Goal: Information Seeking & Learning: Learn about a topic

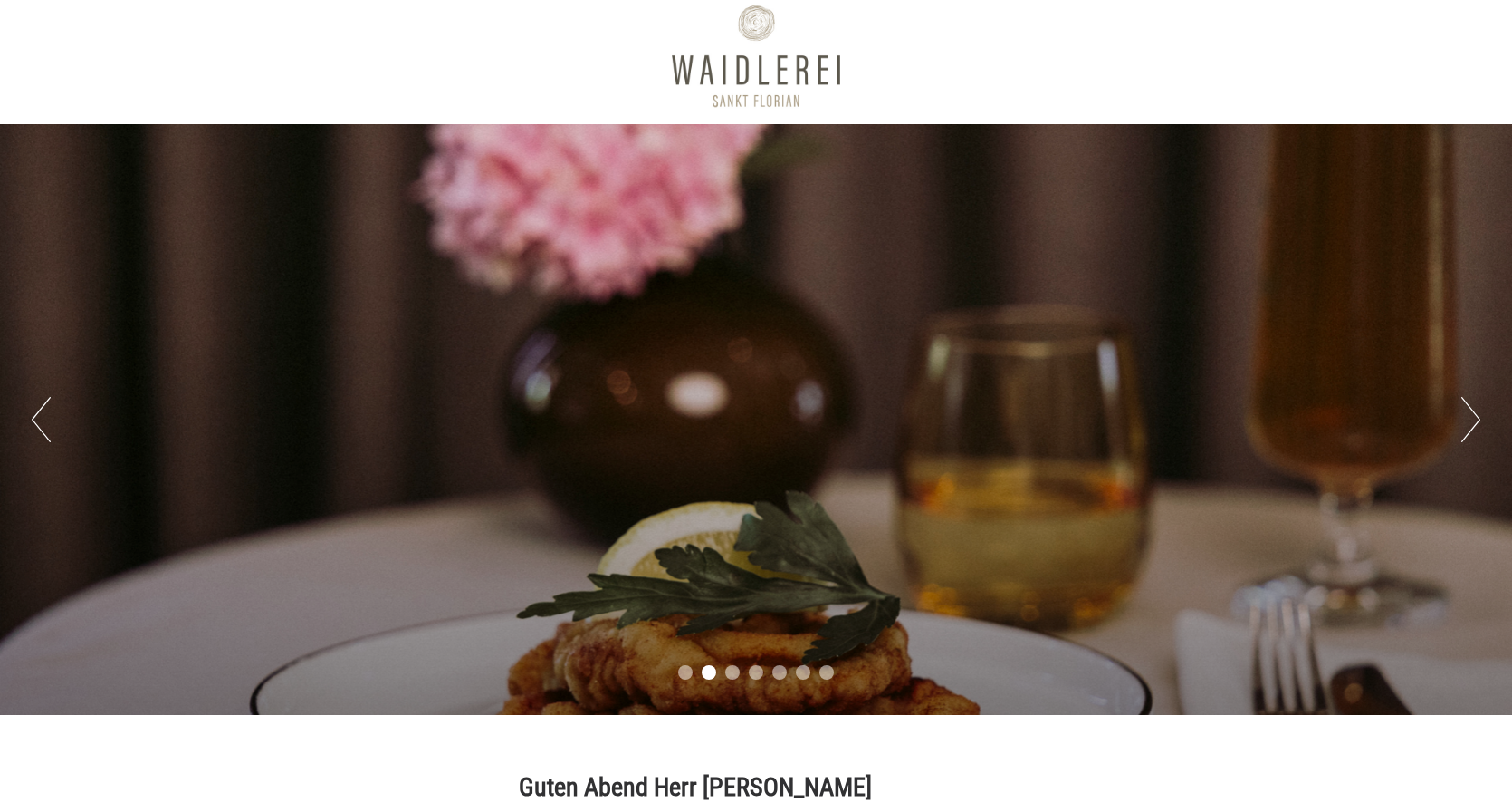
scroll to position [12, 0]
click at [1460, 420] on div "Previous Next 1 2 3 4 5 6 7" at bounding box center [756, 419] width 1512 height 590
click at [1468, 418] on button "Next" at bounding box center [1471, 419] width 19 height 45
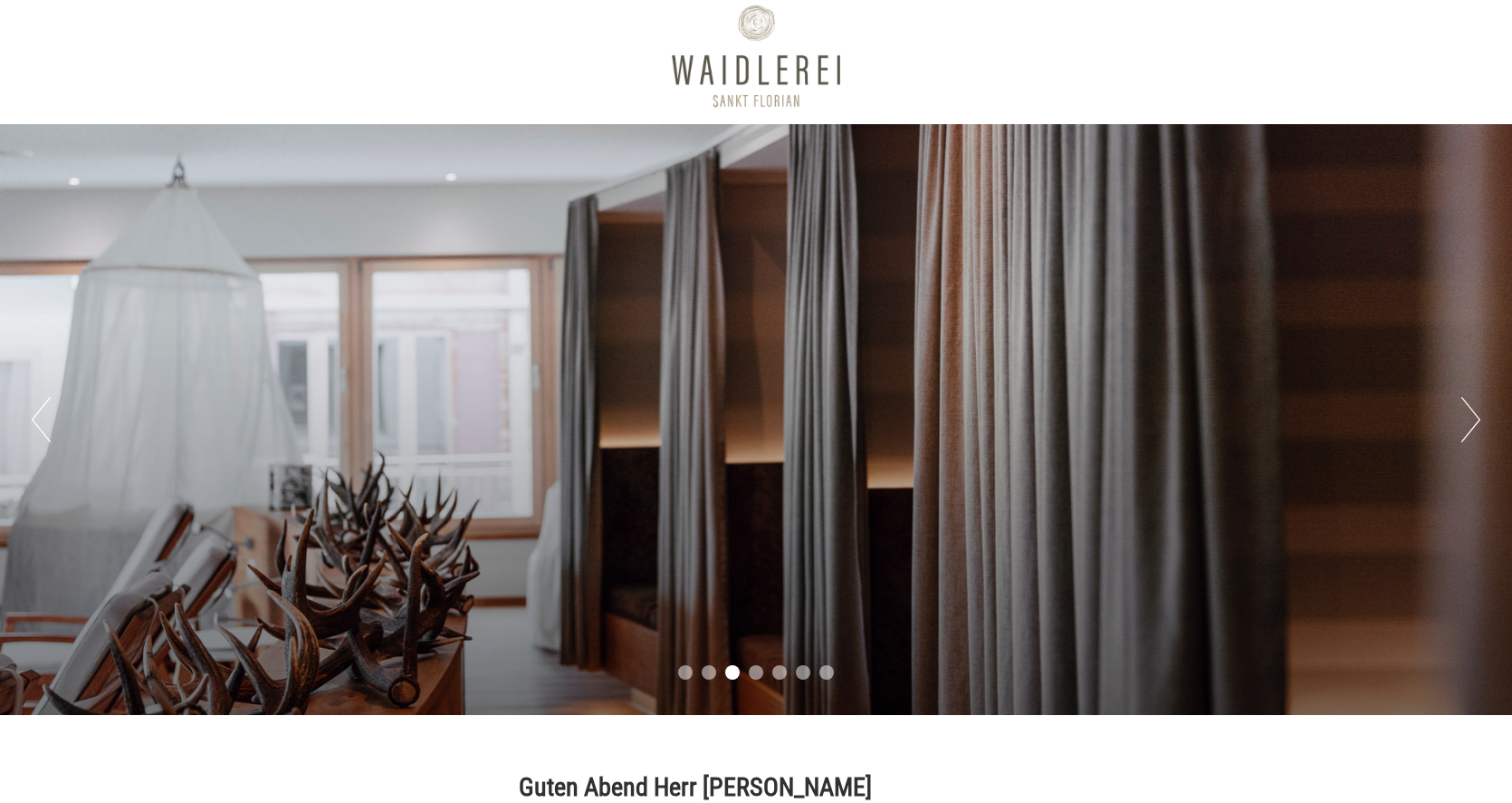
click at [1468, 418] on button "Next" at bounding box center [1471, 419] width 19 height 45
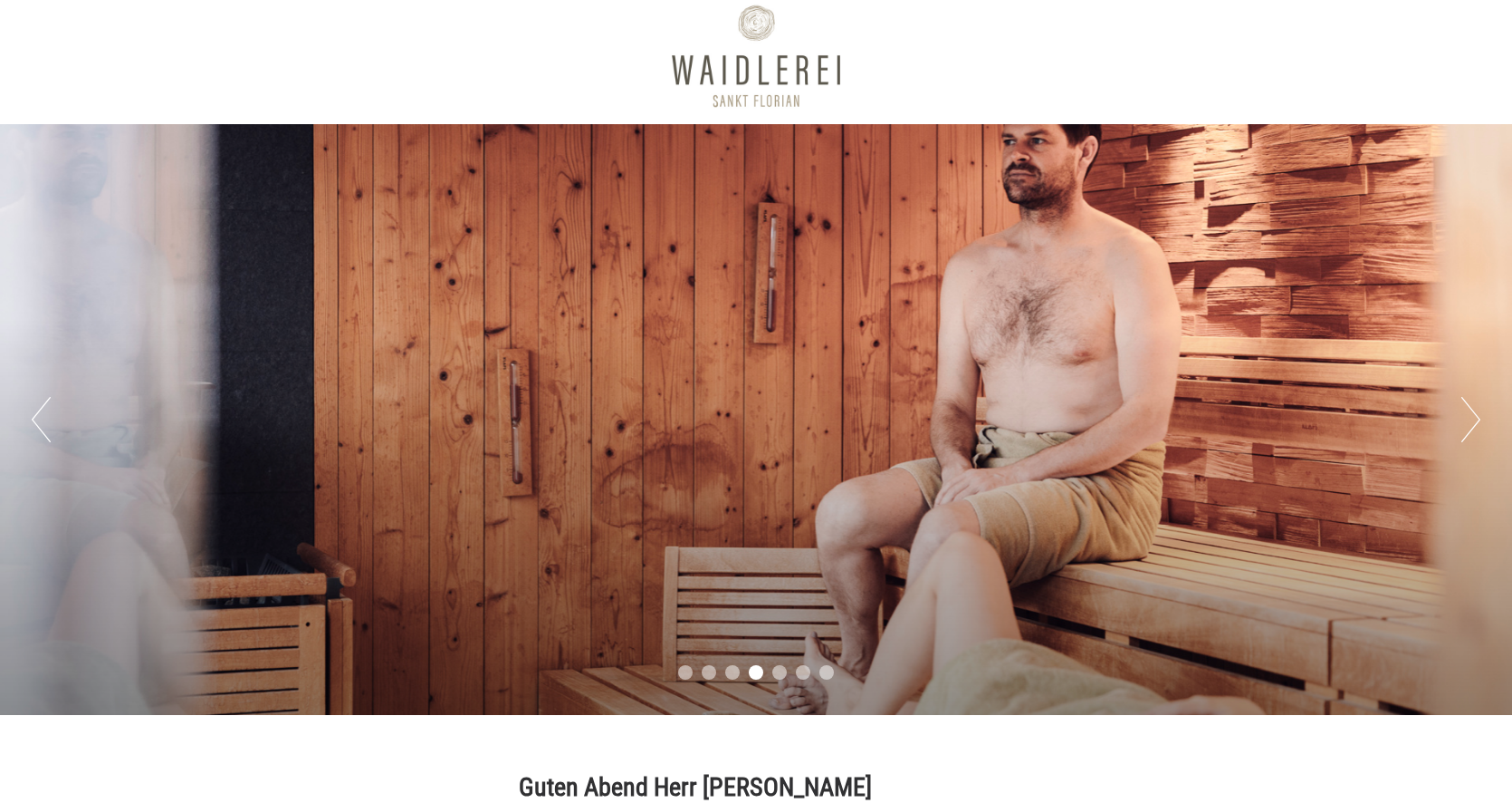
click at [1468, 418] on button "Next" at bounding box center [1471, 419] width 19 height 45
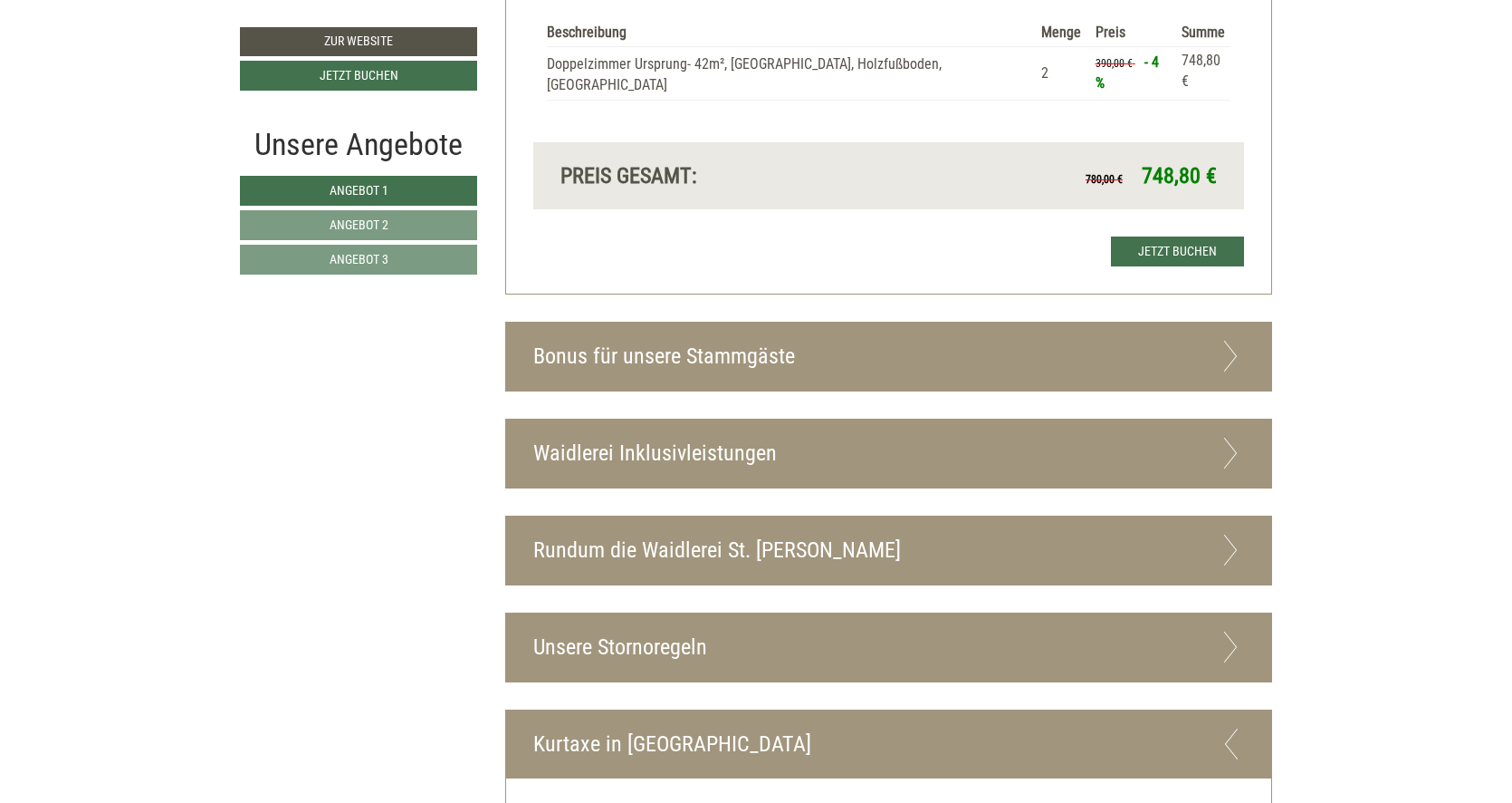
scroll to position [4116, 0]
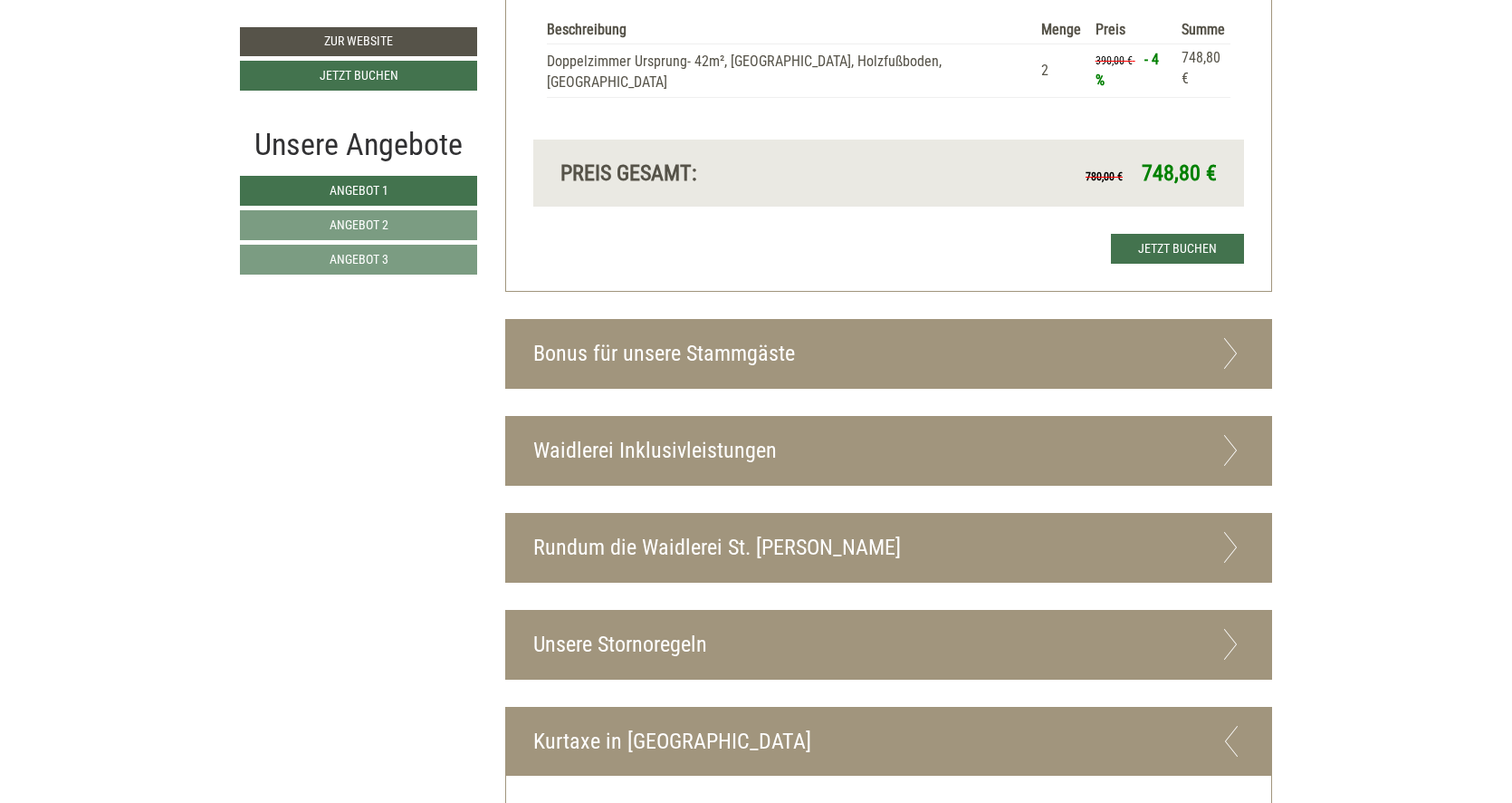
click at [1231, 338] on icon at bounding box center [1231, 352] width 27 height 31
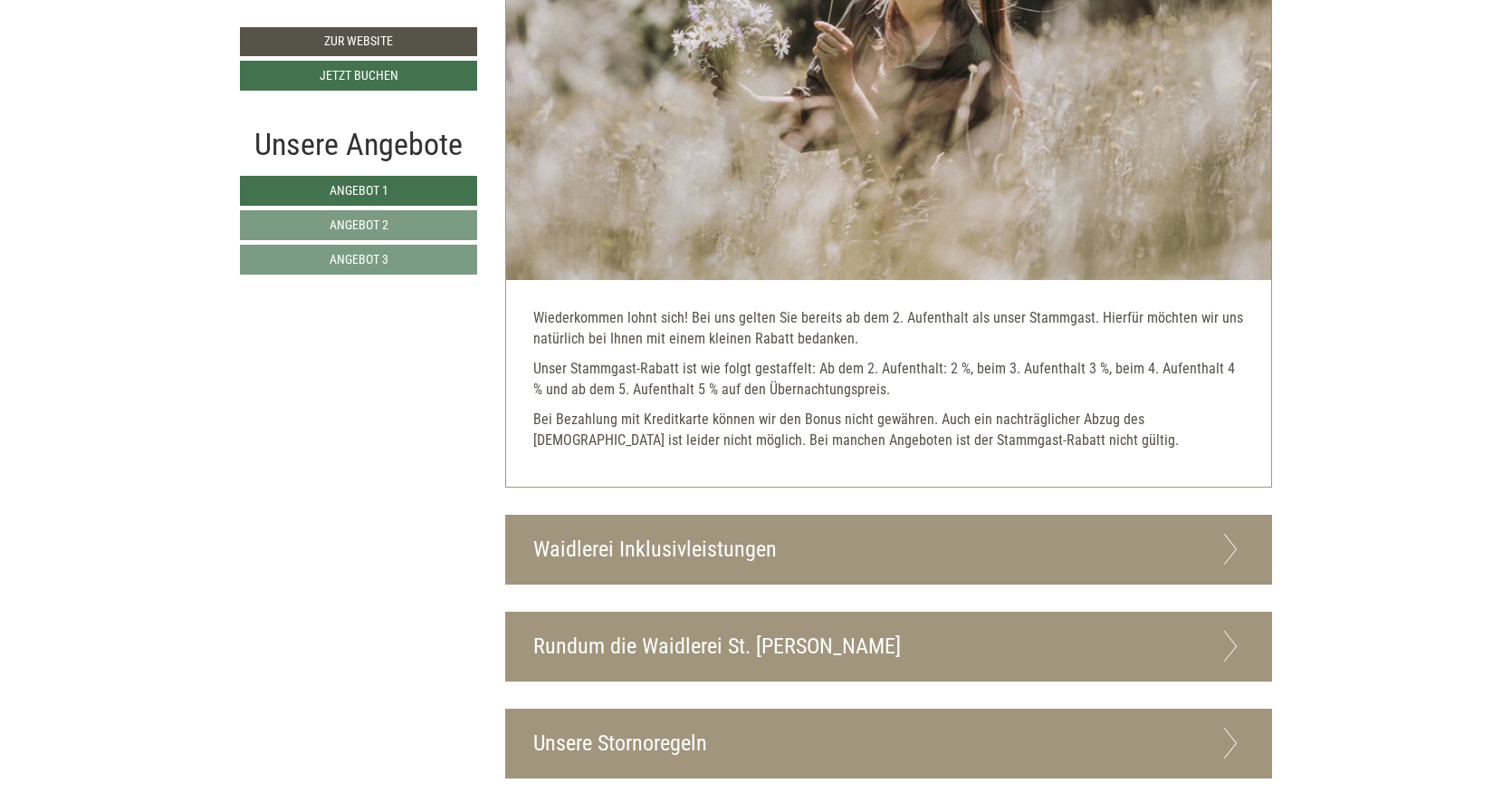
scroll to position [4607, 0]
drag, startPoint x: 692, startPoint y: 340, endPoint x: 892, endPoint y: 350, distance: 200.2
click at [892, 409] on p "Bei Bezahlung mit Kreditkarte können wir den Bonus nicht gewähren. Auch ein nac…" at bounding box center [889, 430] width 712 height 41
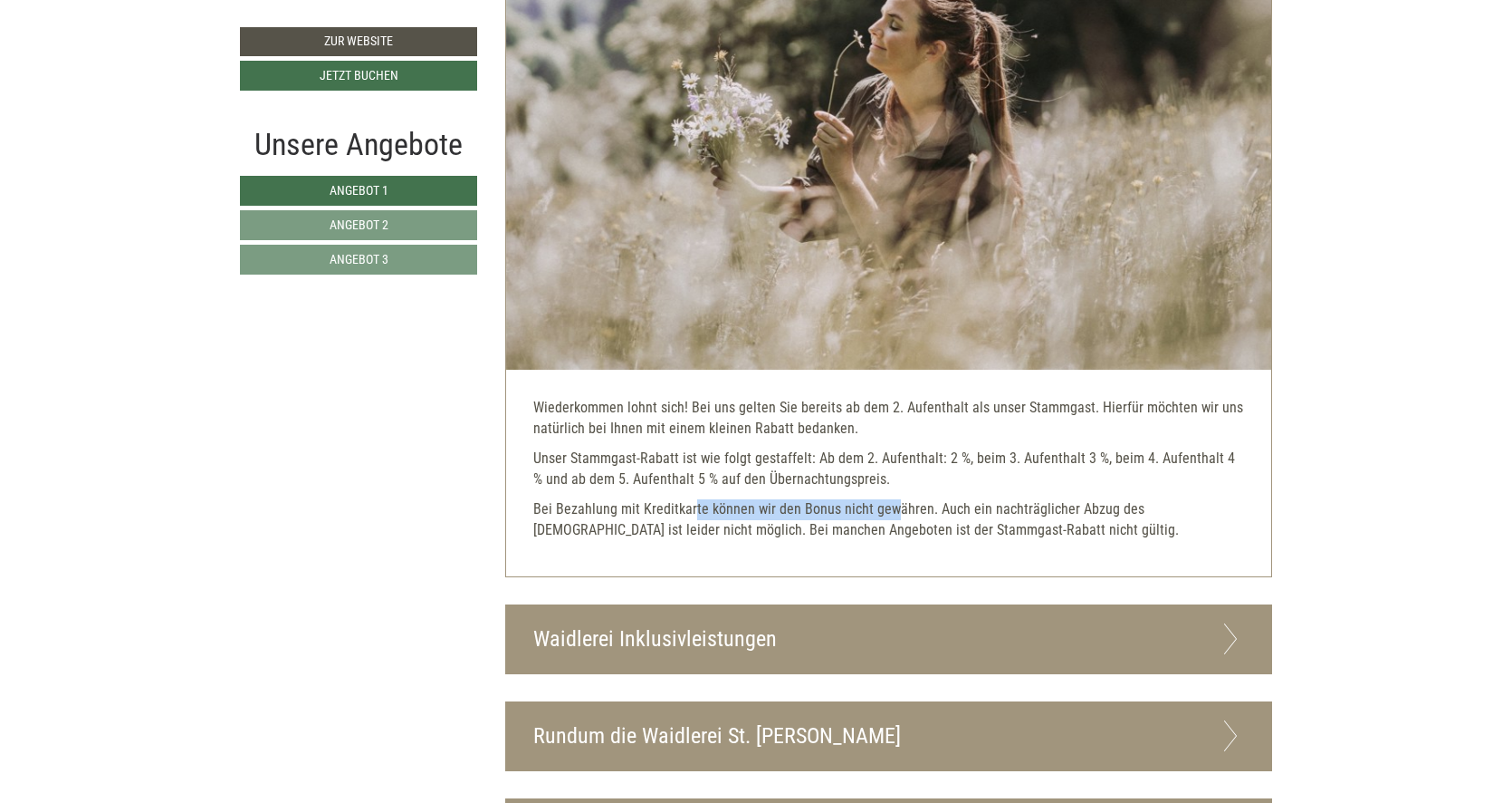
scroll to position [4724, 0]
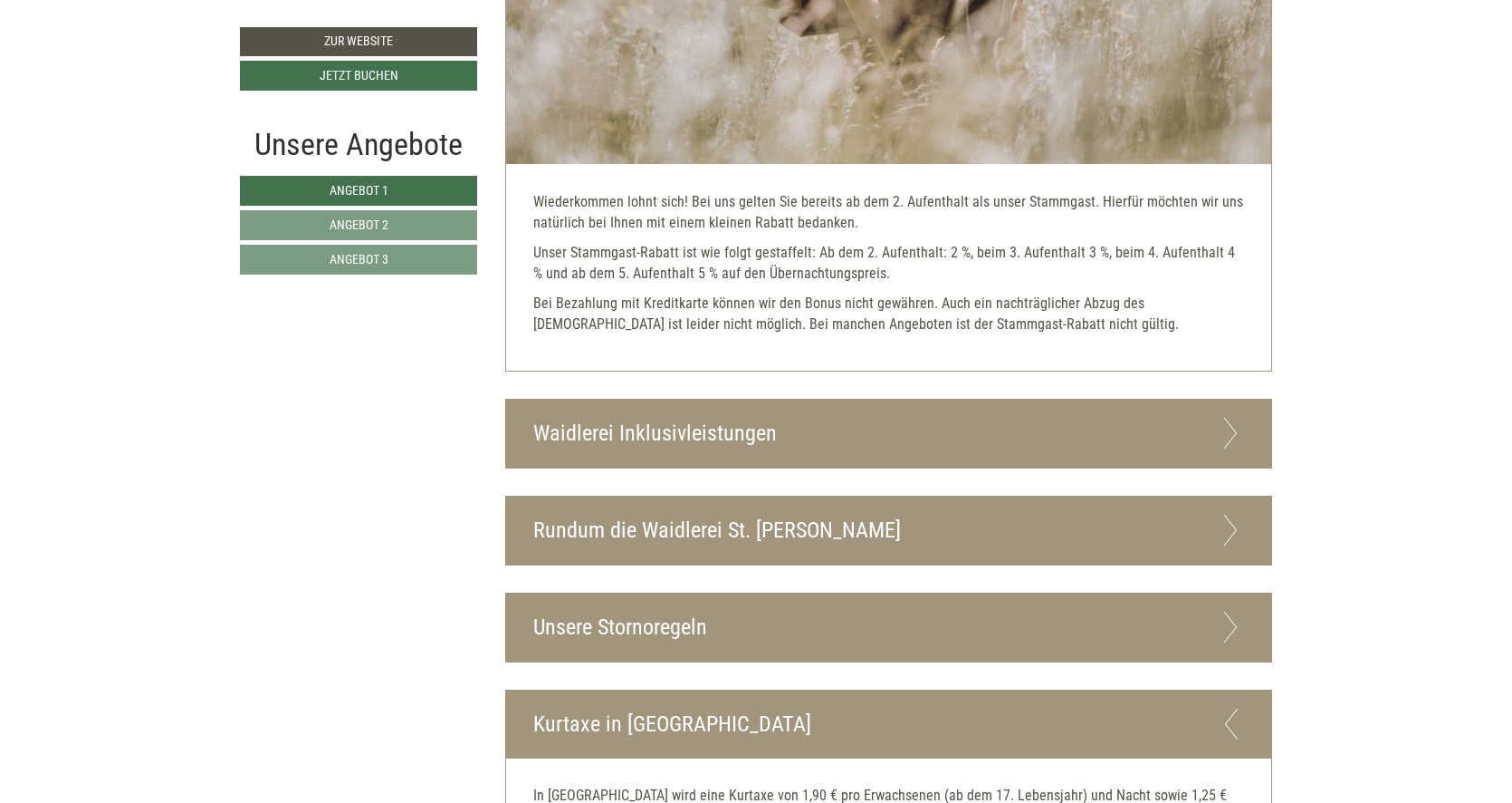
click at [892, 400] on div "Waidlerei Inklusivleistungen" at bounding box center [889, 433] width 766 height 68
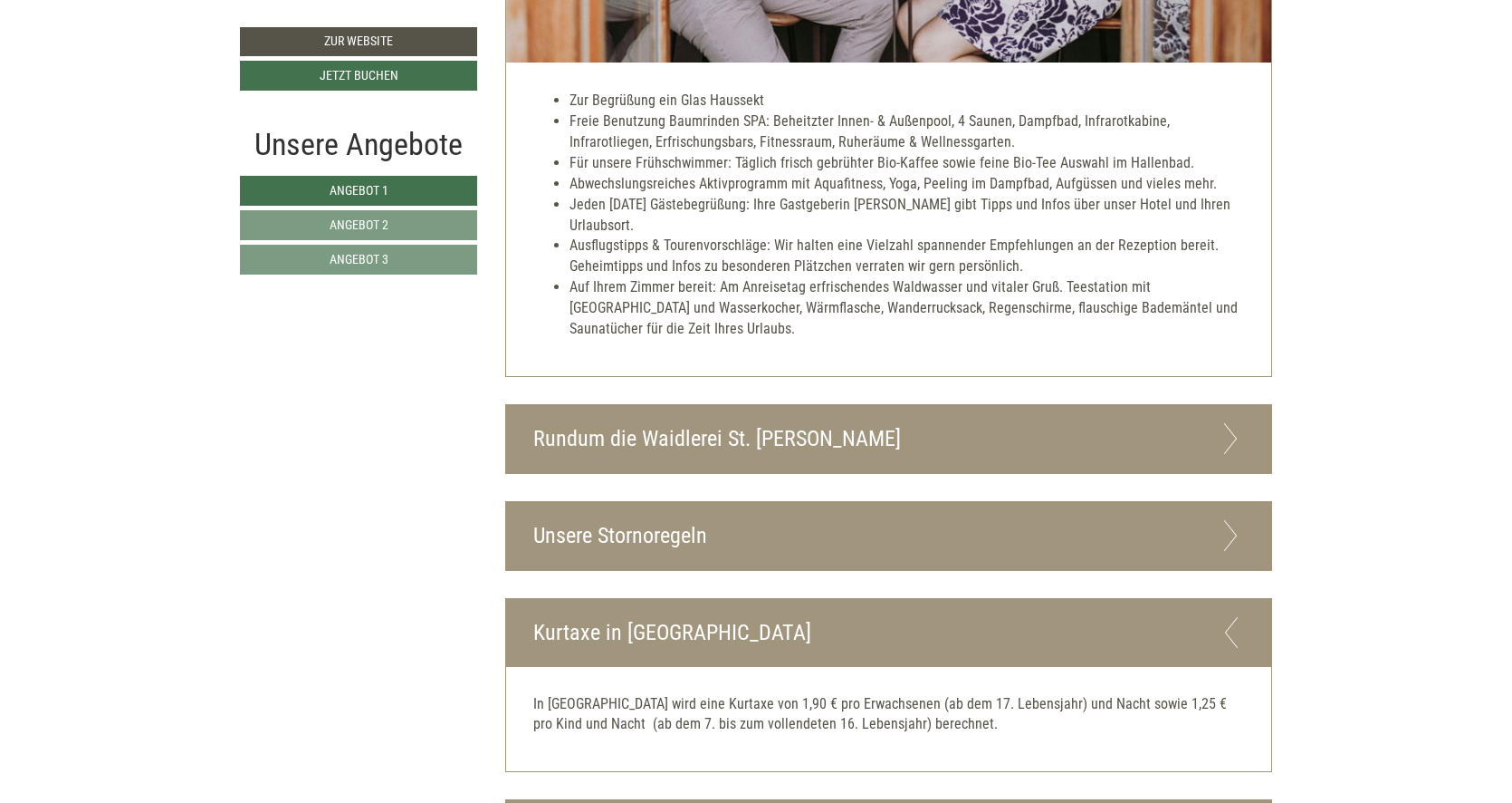
scroll to position [5559, 0]
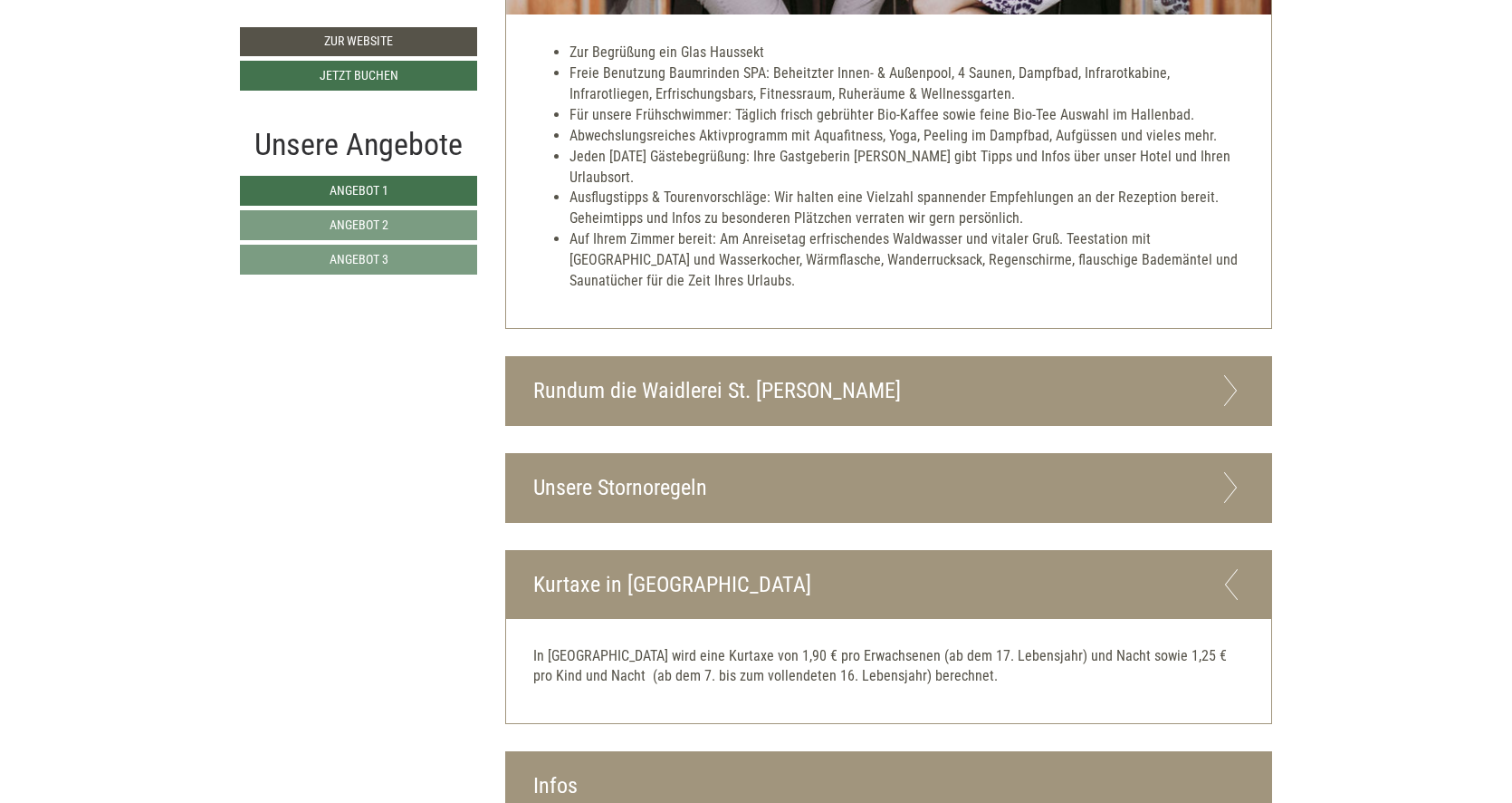
click at [893, 357] on div "Rundum die Waidlerei St. [PERSON_NAME]" at bounding box center [889, 391] width 766 height 68
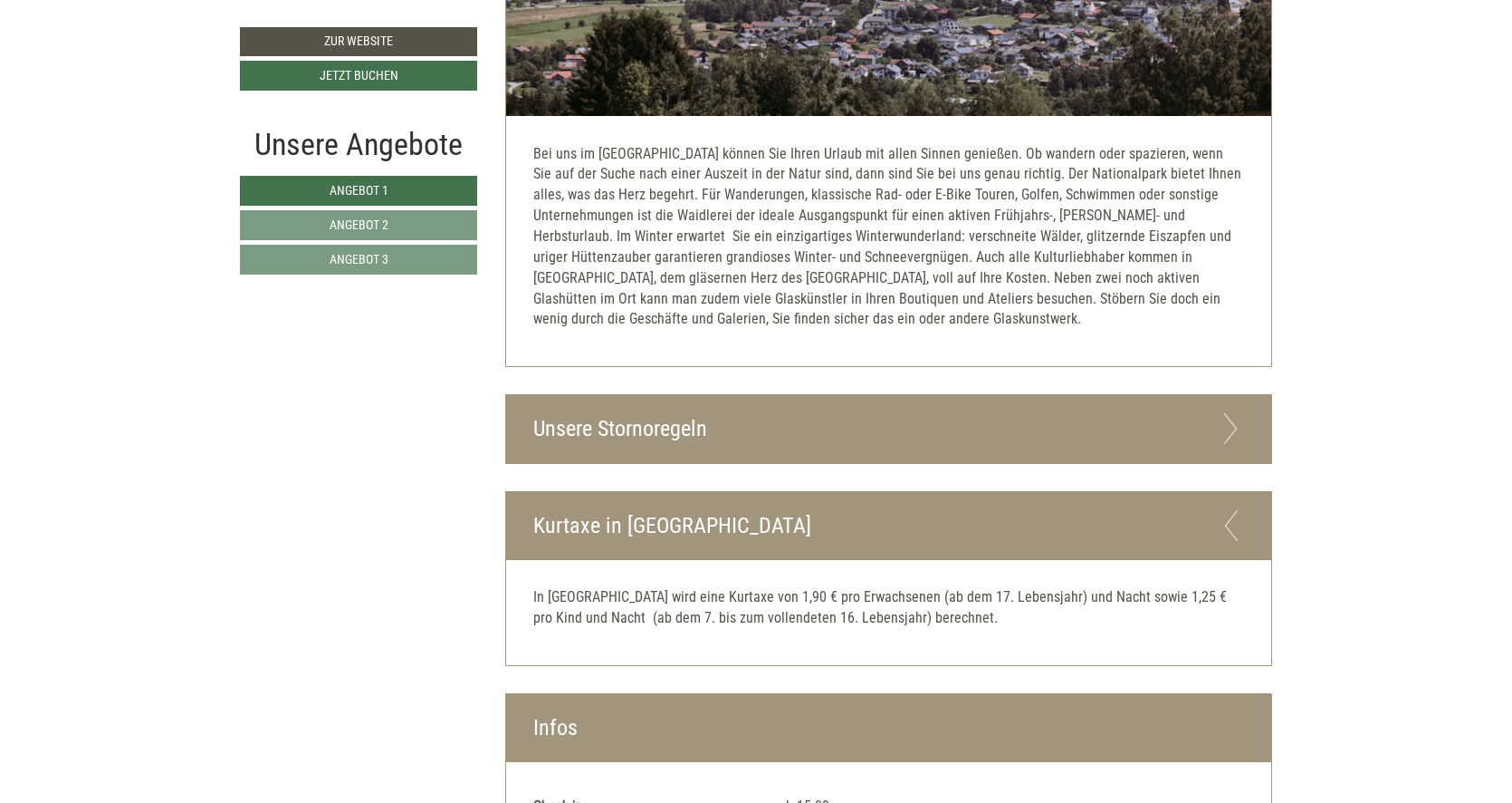
scroll to position [6253, 0]
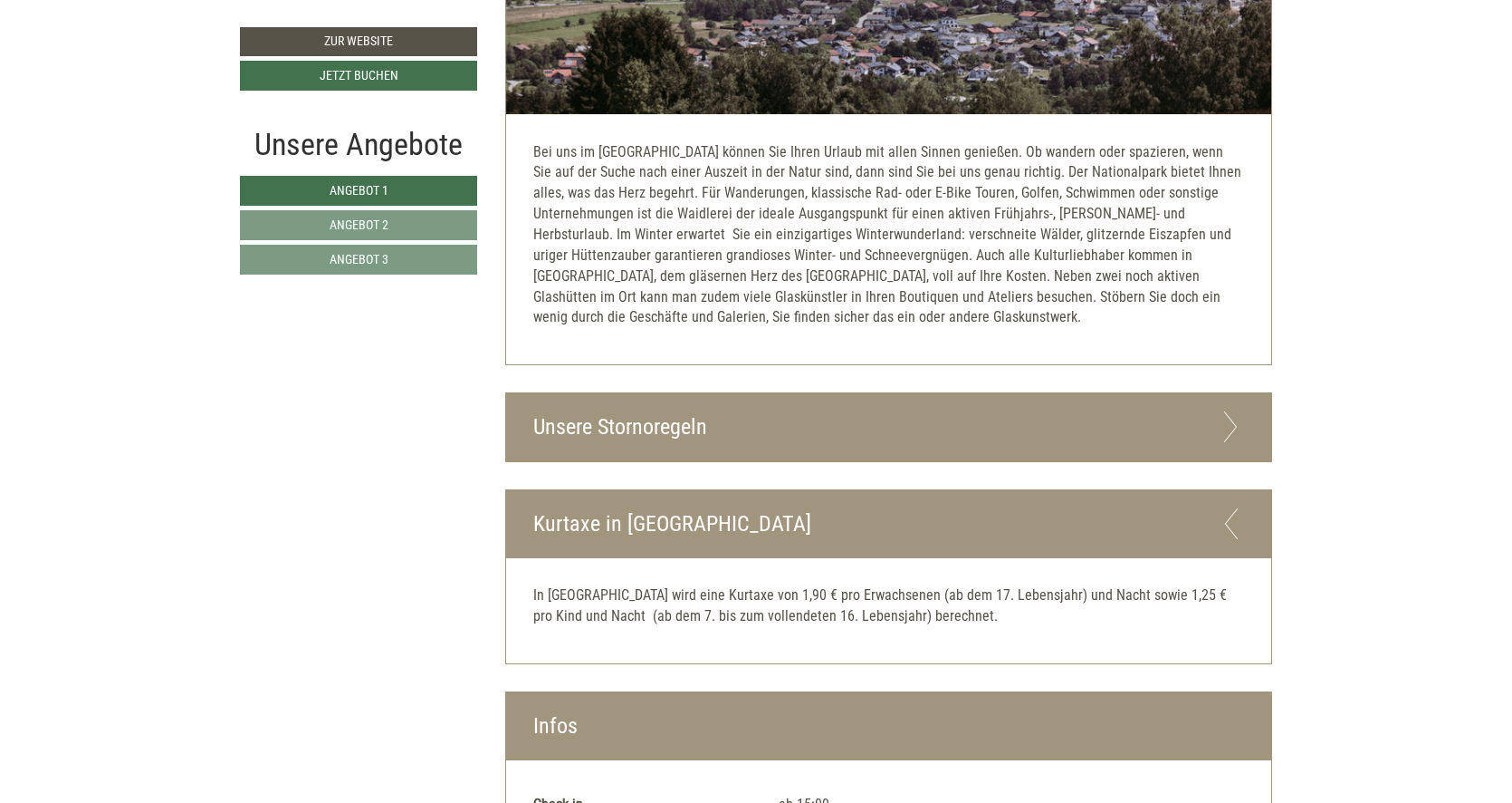
click at [900, 394] on div "Unsere Stornoregeln" at bounding box center [889, 427] width 766 height 68
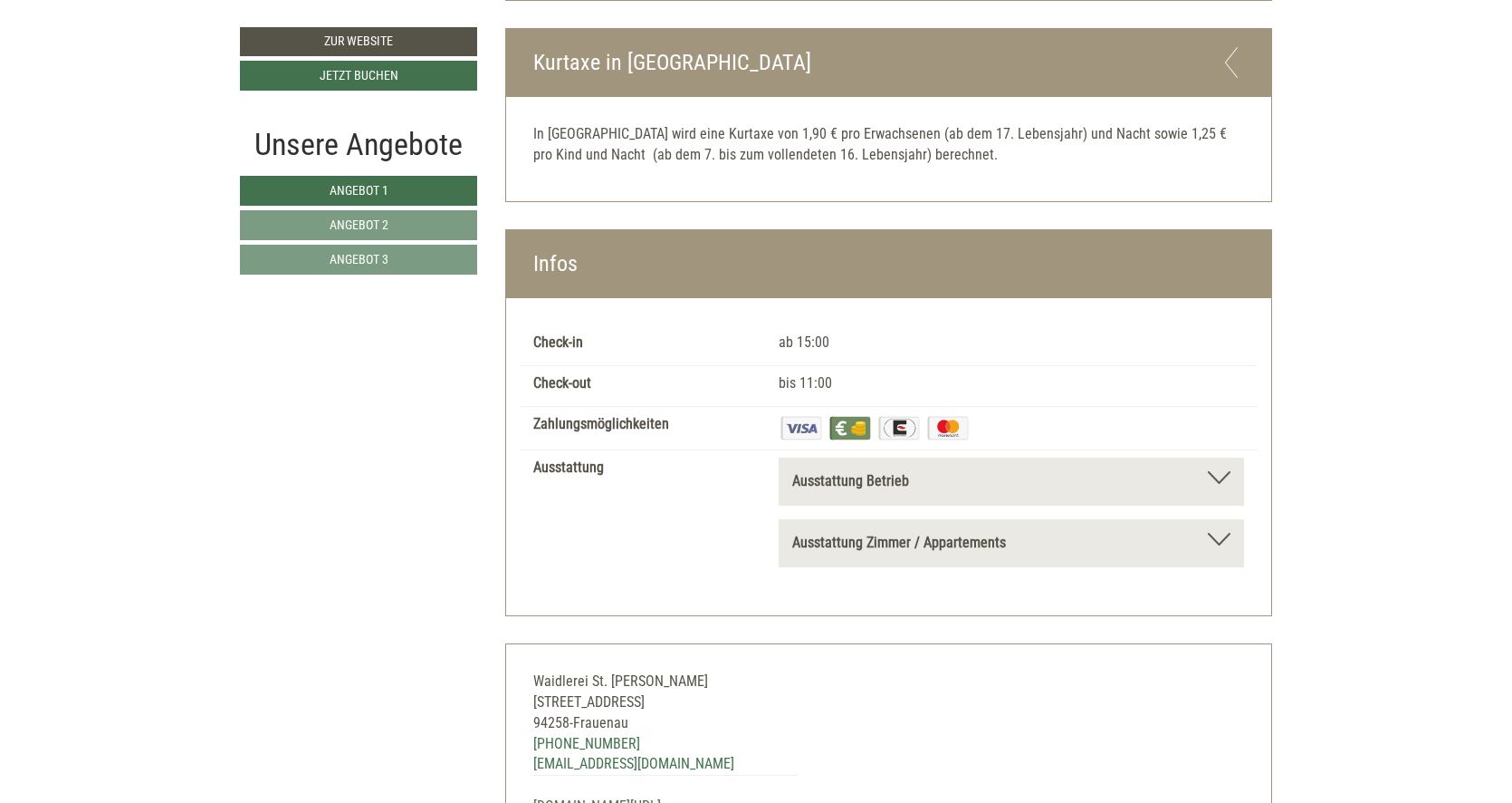
scroll to position [7607, 0]
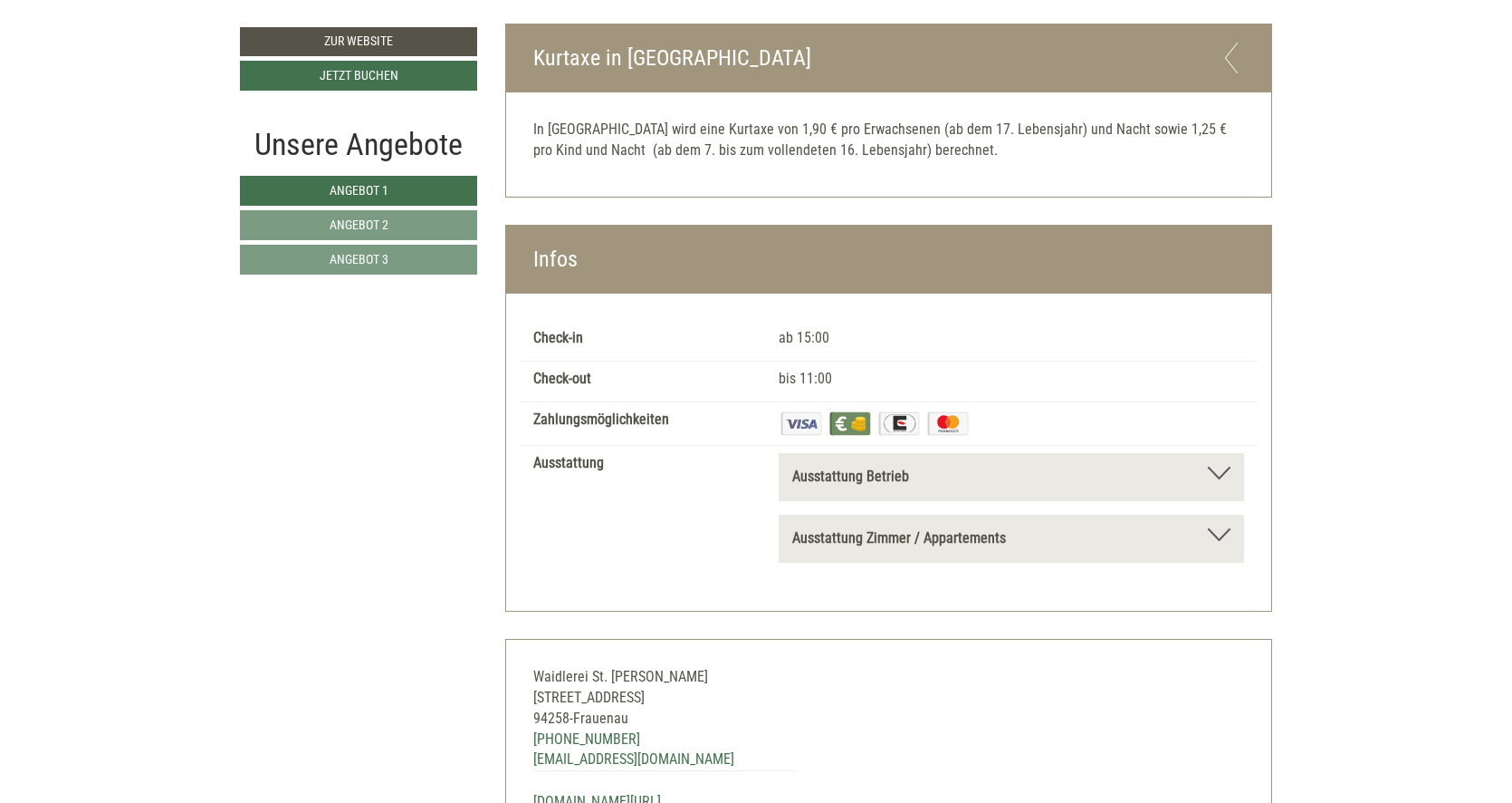
click at [948, 466] on div "Ausstattung Betrieb" at bounding box center [1011, 476] width 439 height 21
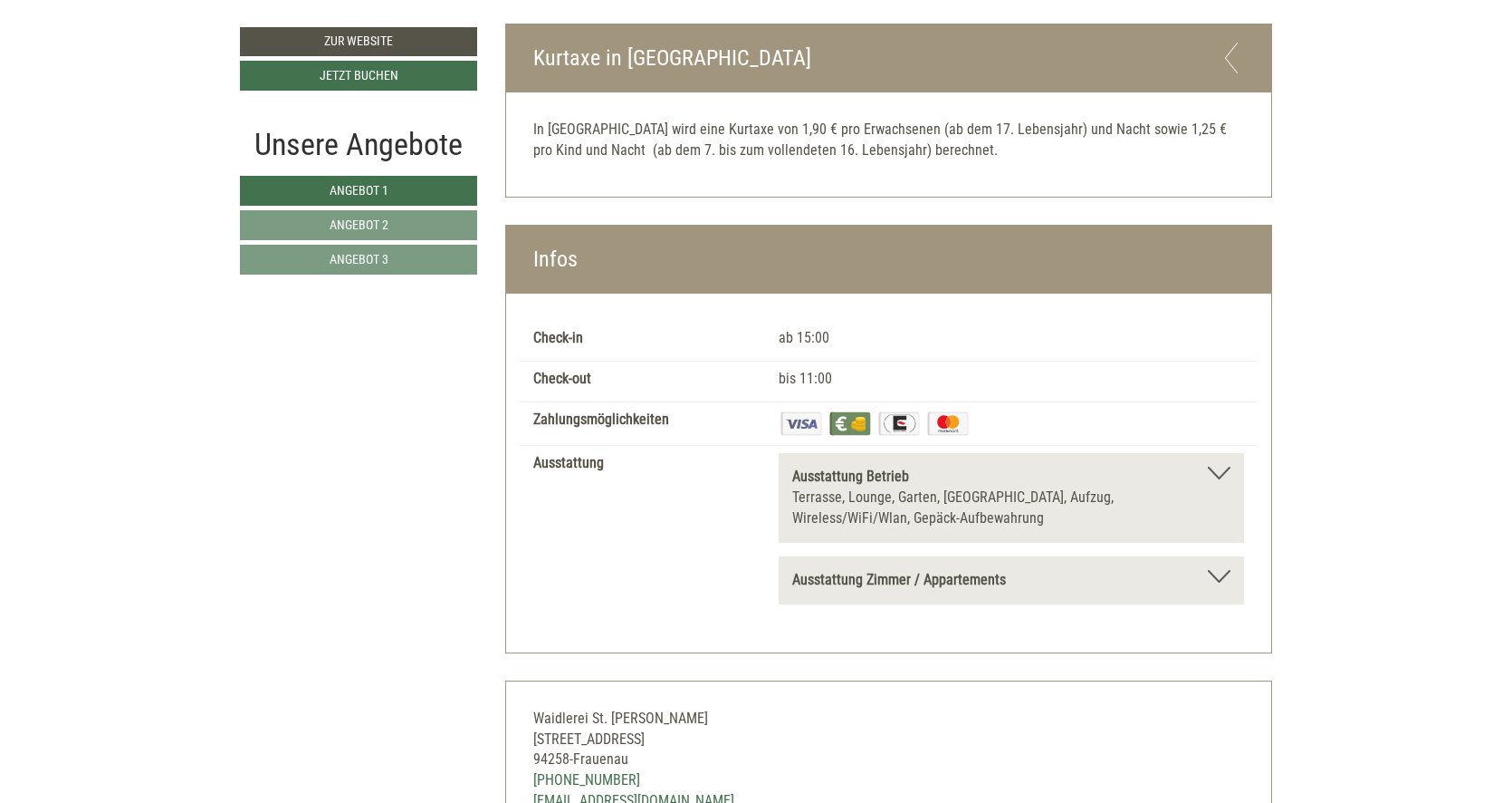
click at [947, 571] on b "Ausstattung Zimmer / Appartements" at bounding box center [898, 579] width 213 height 17
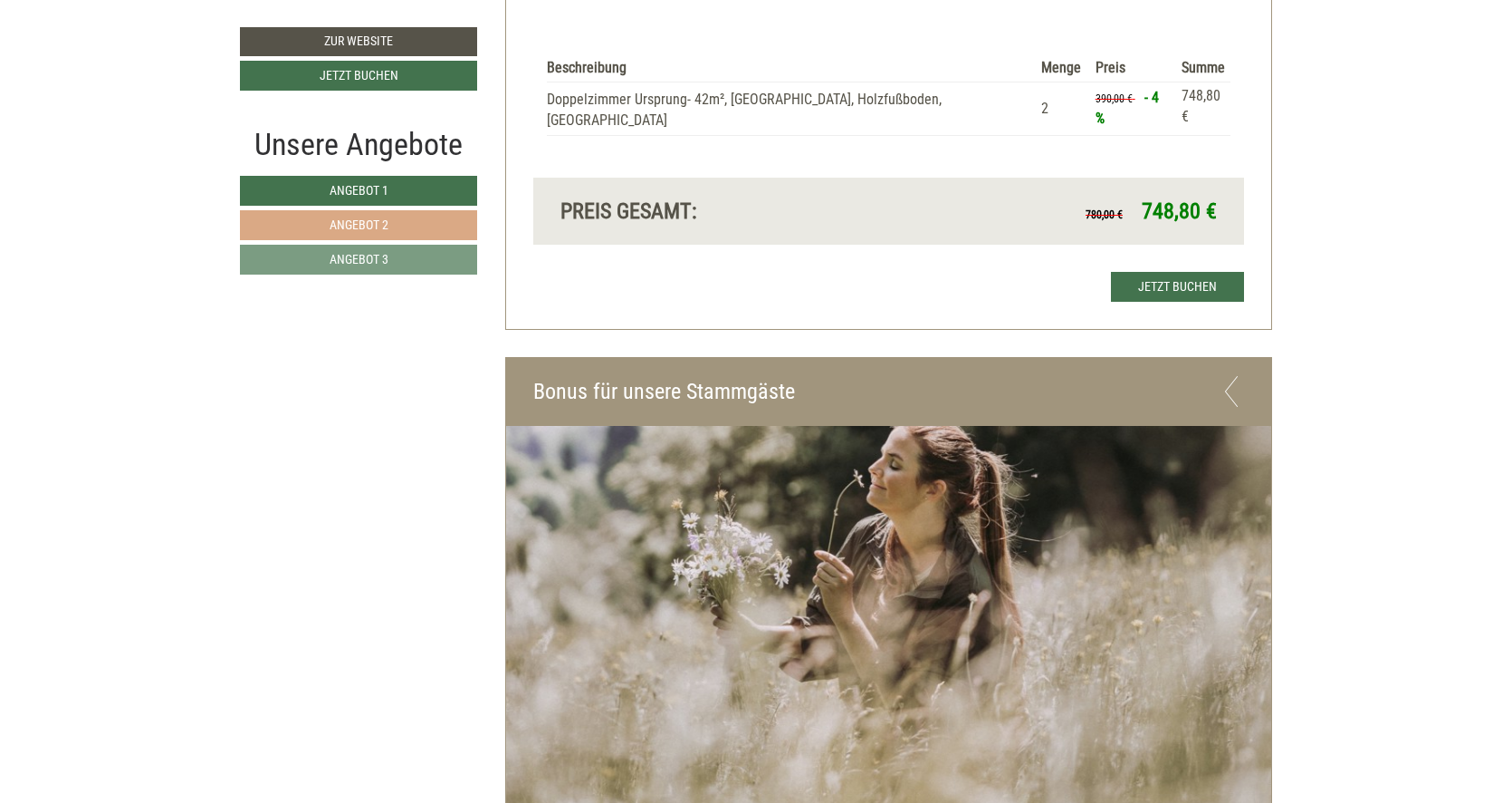
click at [355, 222] on span "Angebot 2" at bounding box center [359, 224] width 59 height 15
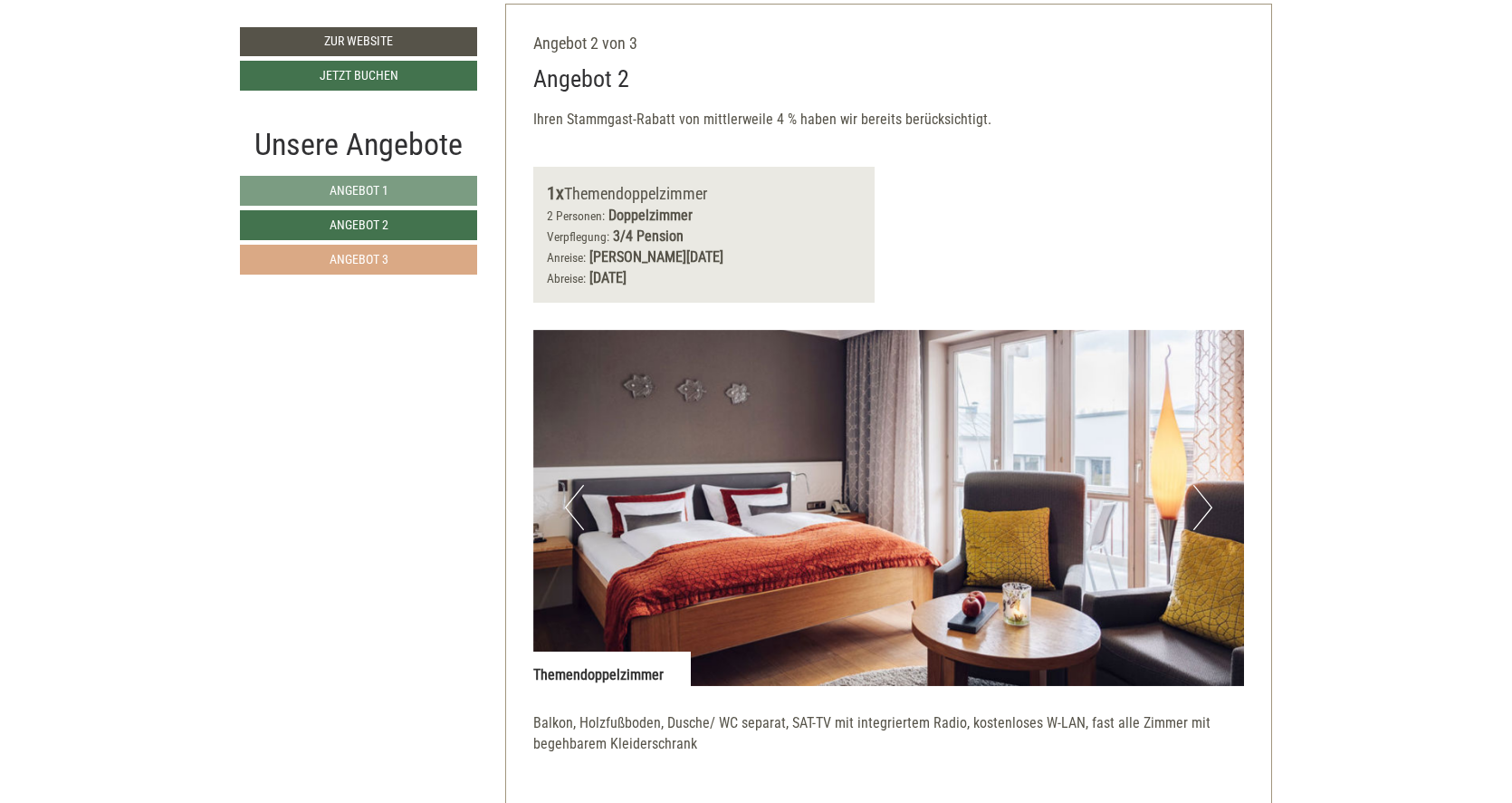
click at [360, 254] on span "Angebot 3" at bounding box center [359, 259] width 59 height 15
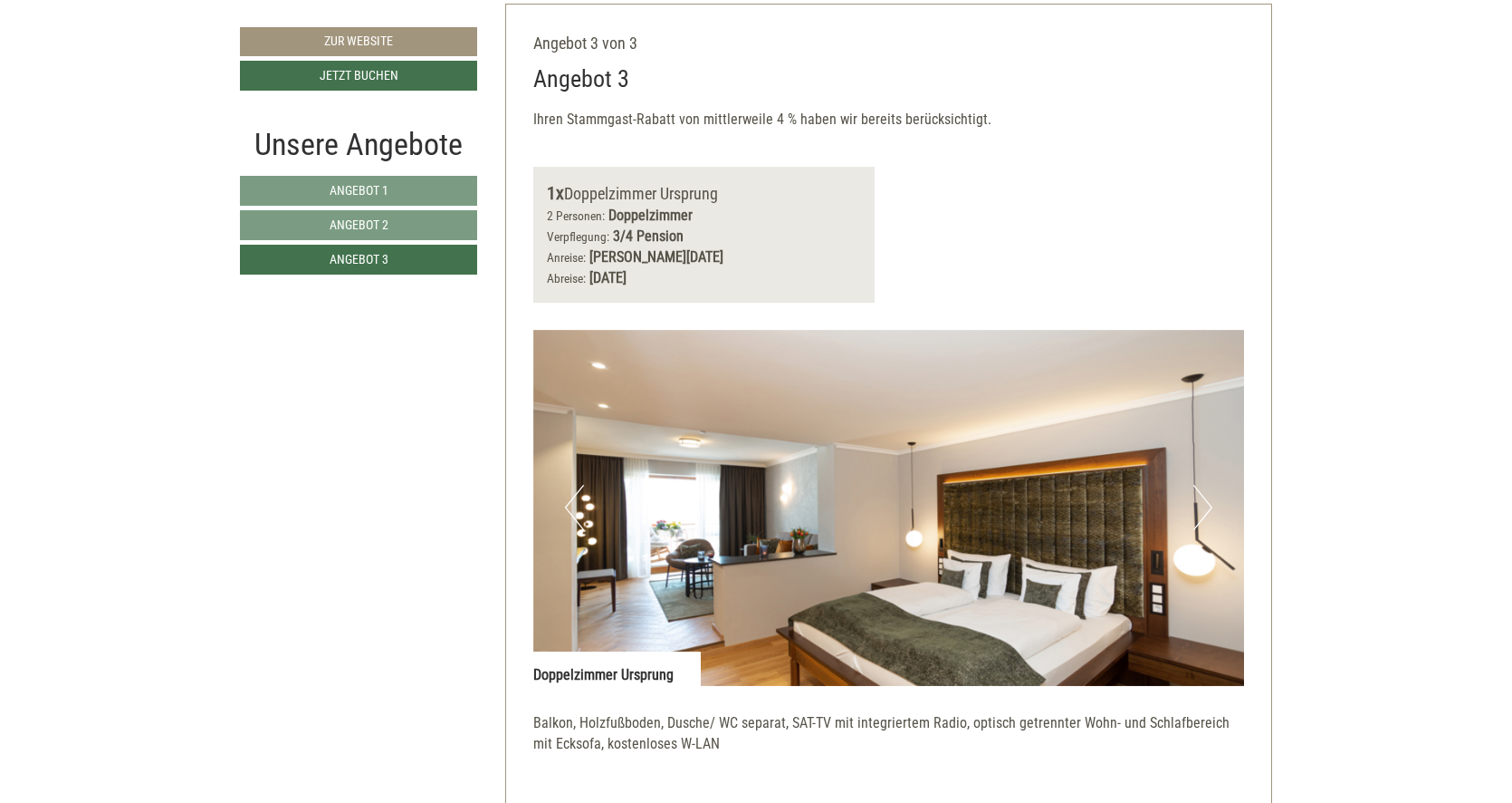
click at [387, 44] on link "Zur Website" at bounding box center [358, 41] width 237 height 29
